Goal: Transaction & Acquisition: Obtain resource

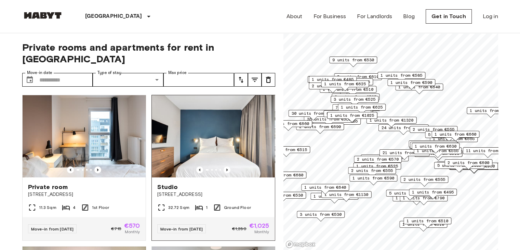
click at [211, 124] on img at bounding box center [213, 136] width 123 height 82
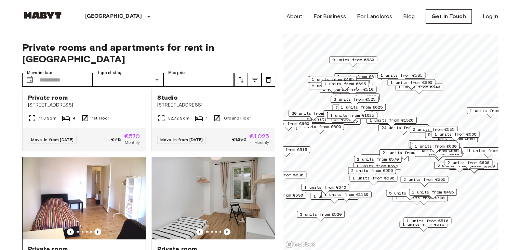
scroll to position [103, 0]
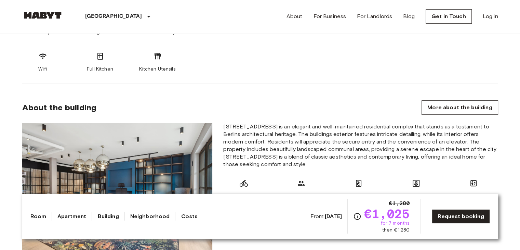
scroll to position [513, 0]
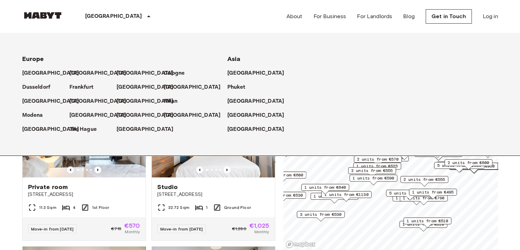
click at [111, 15] on div "[GEOGRAPHIC_DATA]" at bounding box center [119, 16] width 112 height 33
click at [200, 12] on div "[GEOGRAPHIC_DATA] [GEOGRAPHIC_DATA] [GEOGRAPHIC_DATA] [GEOGRAPHIC_DATA] [GEOGRA…" at bounding box center [260, 16] width 476 height 33
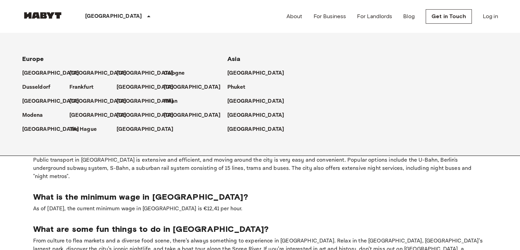
scroll to position [479, 0]
